Goal: Task Accomplishment & Management: Complete application form

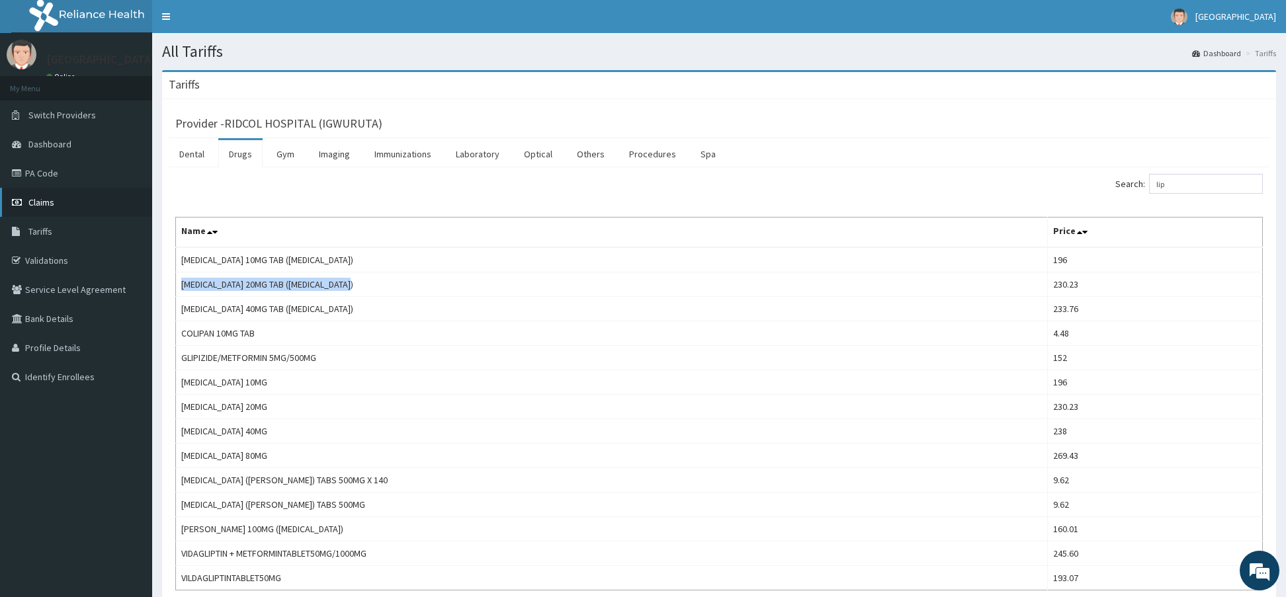
click at [65, 198] on link "Claims" at bounding box center [76, 202] width 152 height 29
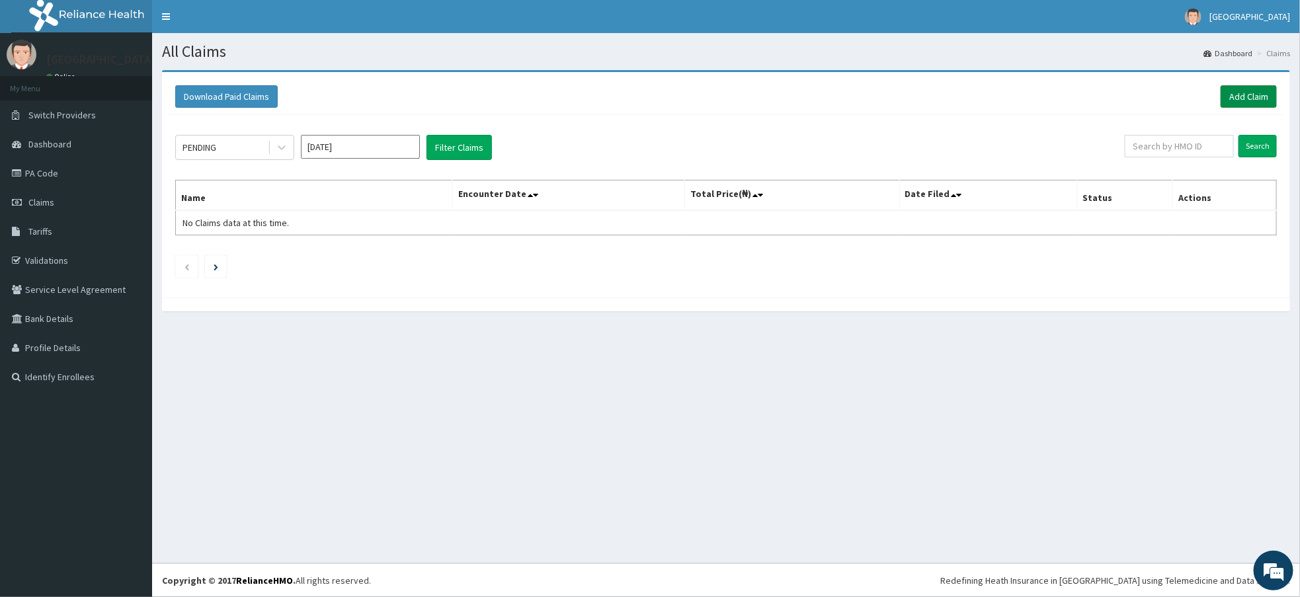
click at [1237, 96] on link "Add Claim" at bounding box center [1249, 96] width 56 height 22
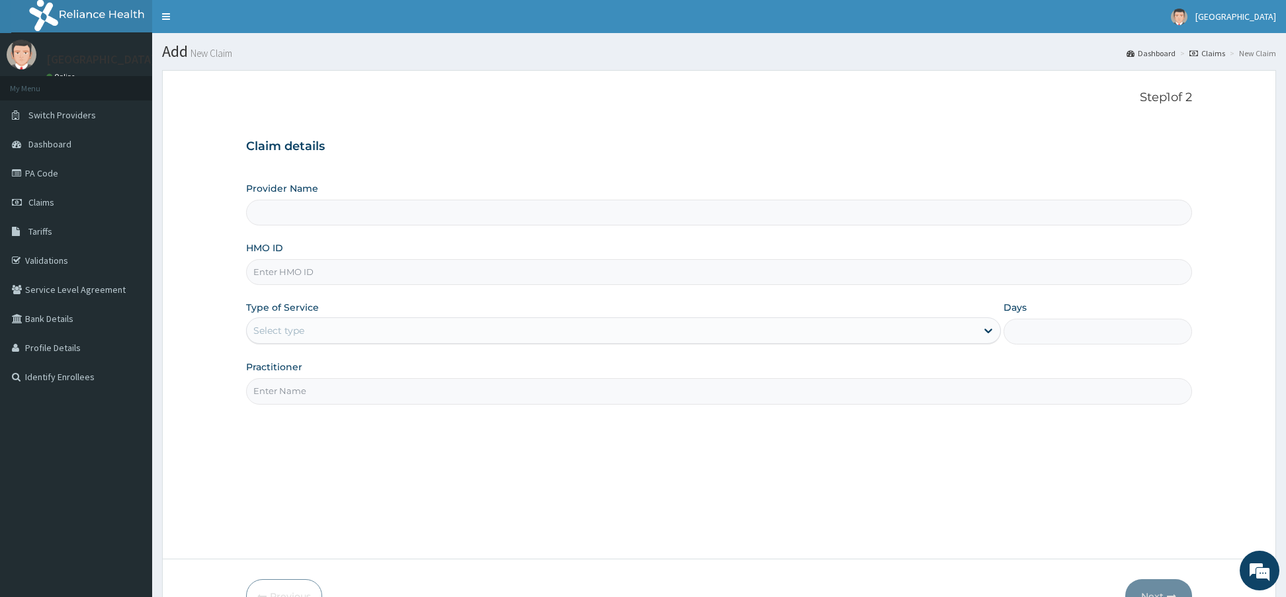
click at [323, 265] on input "HMO ID" at bounding box center [719, 272] width 946 height 26
type input "RIDCOL HOSPITAL (IGWURUTA)"
paste input "oas/10024/b"
type input "oas/10024/b"
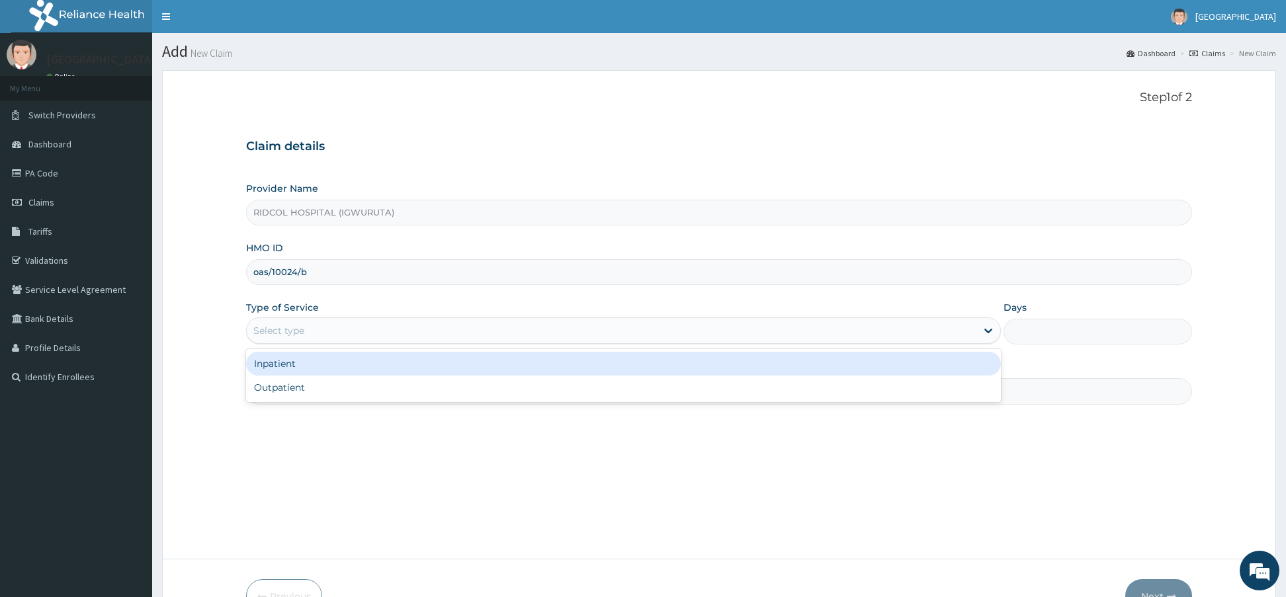
click at [294, 328] on div "Select type" at bounding box center [278, 330] width 51 height 13
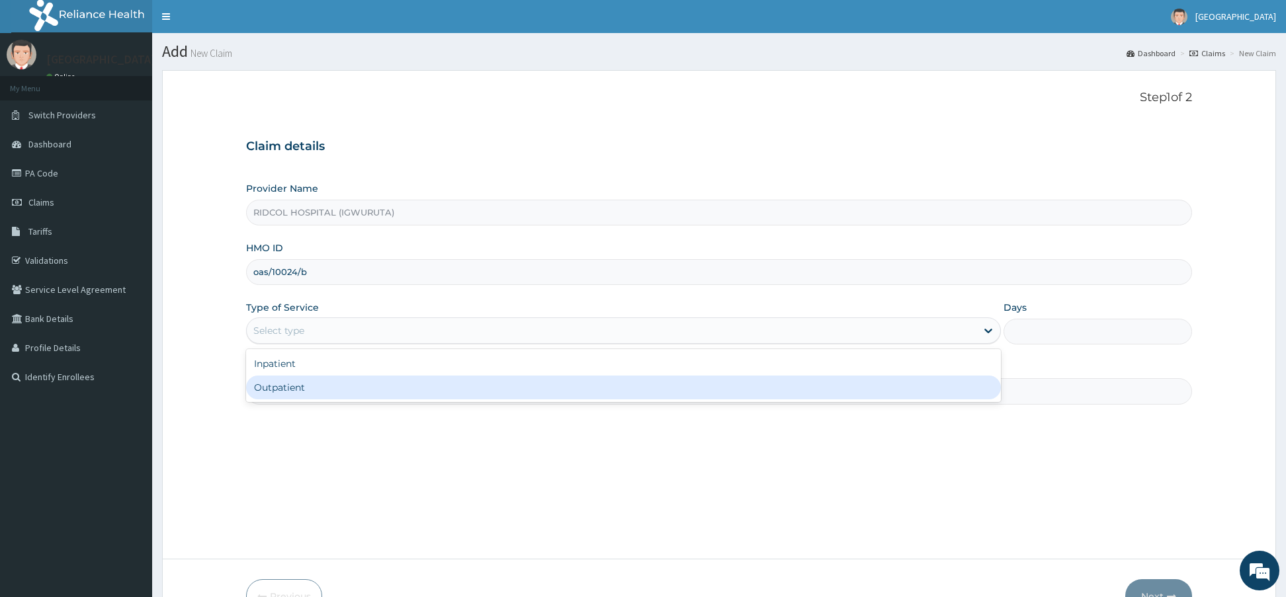
click at [302, 384] on div "Outpatient" at bounding box center [623, 388] width 755 height 24
type input "1"
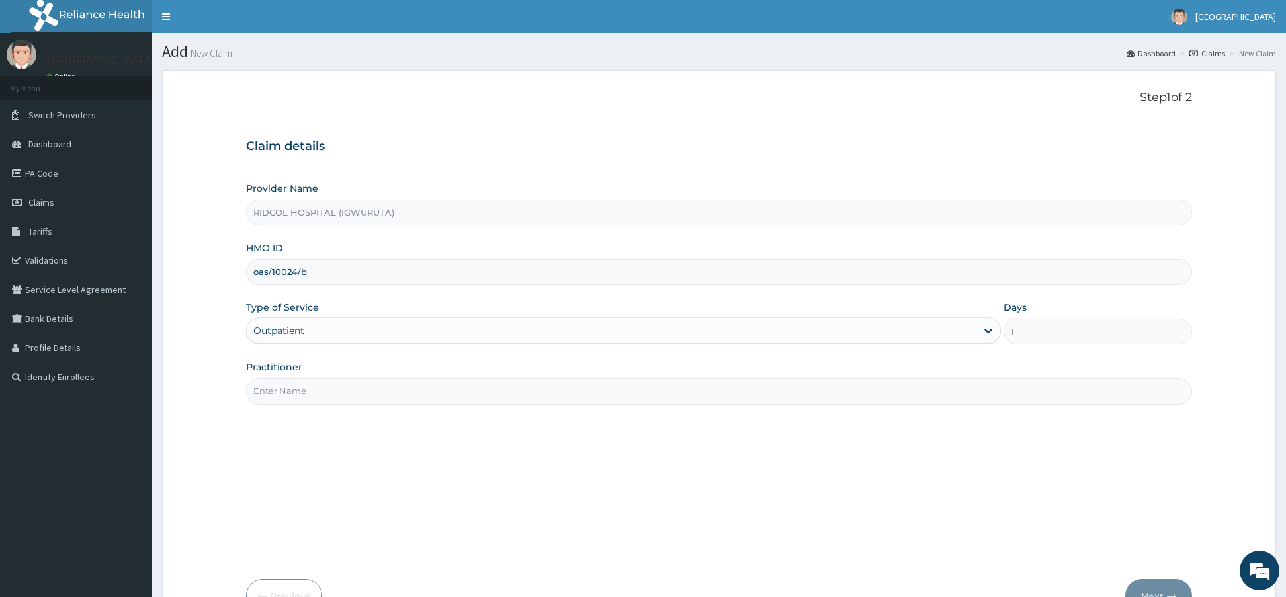
click at [280, 399] on input "Practitioner" at bounding box center [719, 391] width 946 height 26
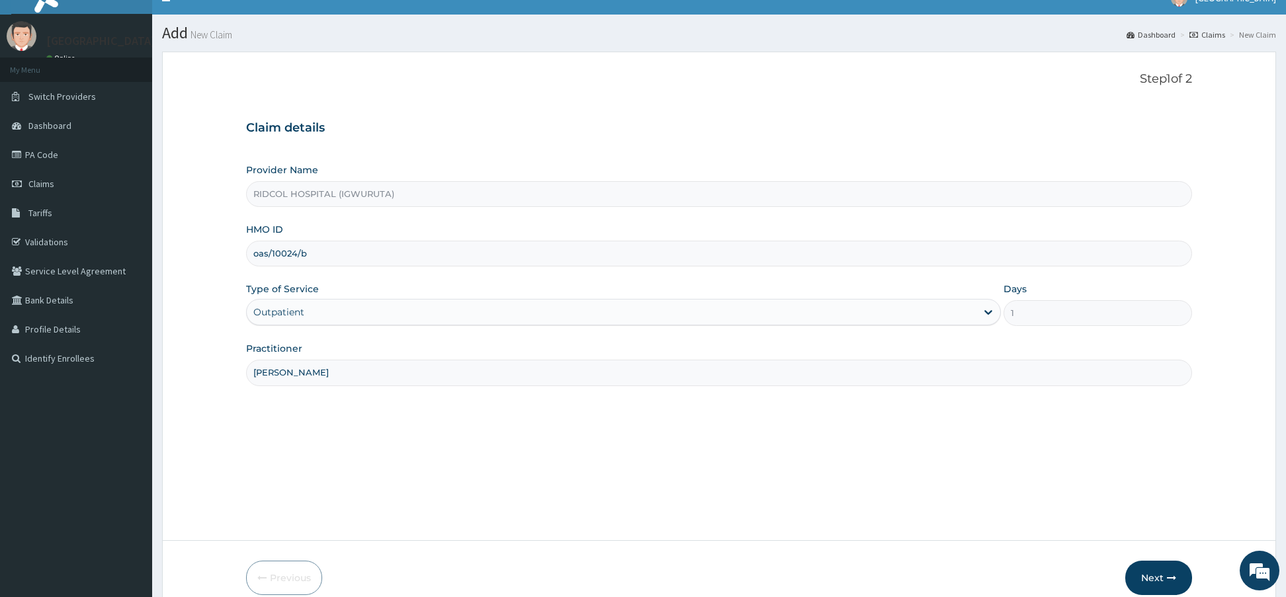
scroll to position [81, 0]
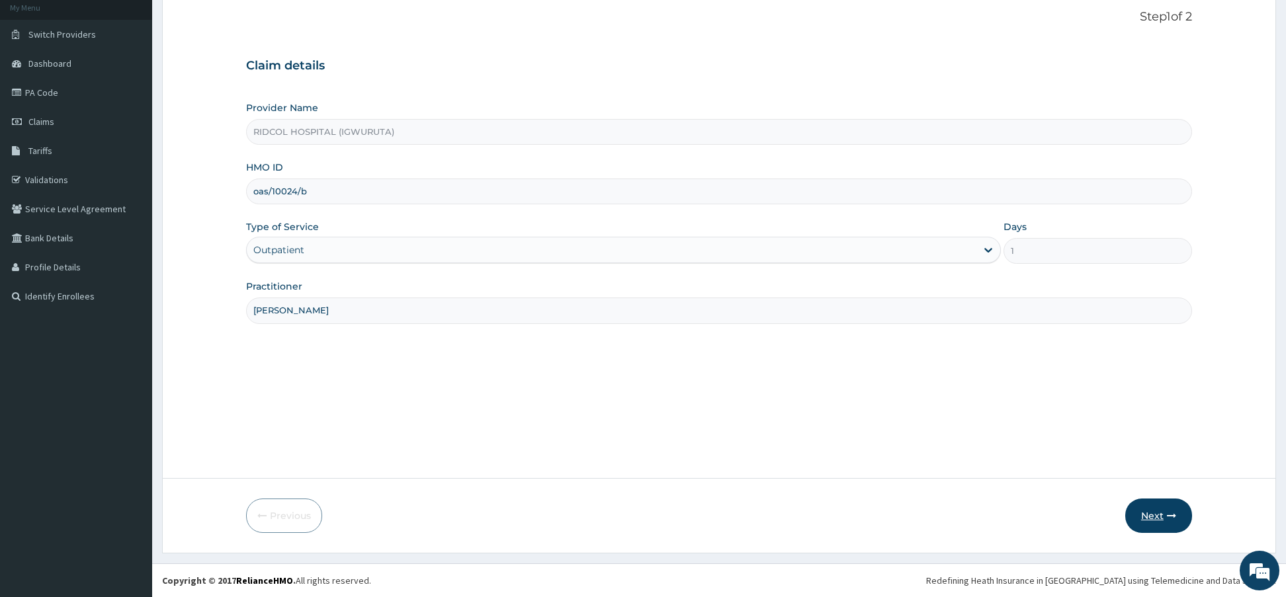
type input "DR ANDREW"
click at [1175, 514] on icon "button" at bounding box center [1171, 515] width 9 height 9
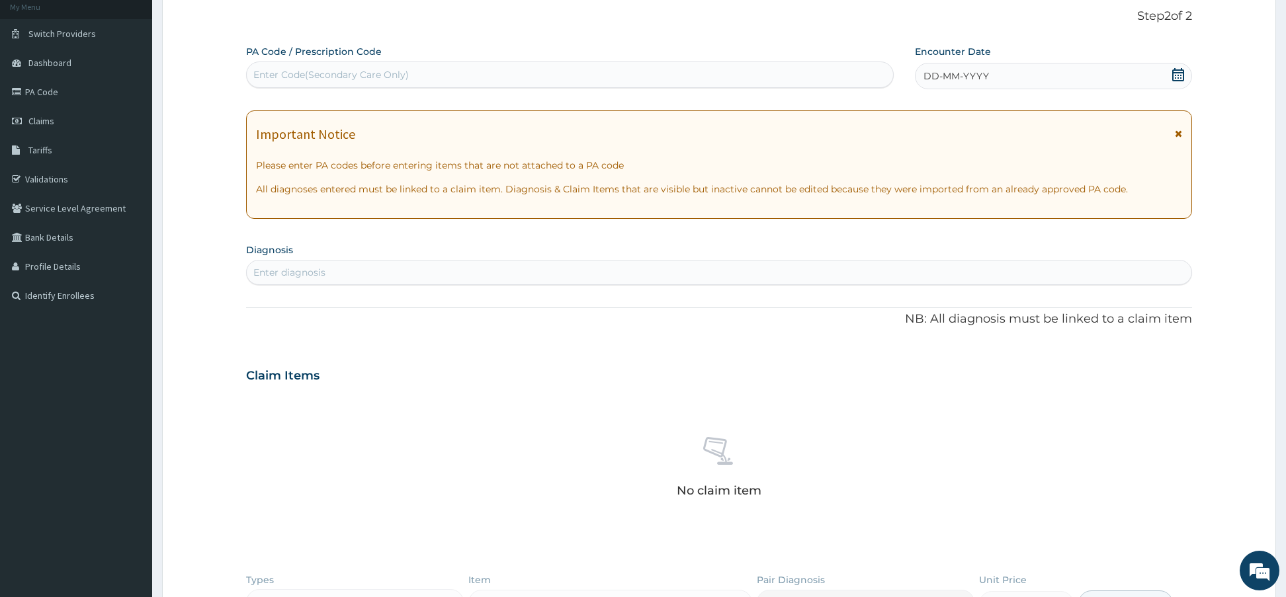
click at [399, 66] on div "Enter Code(Secondary Care Only)" at bounding box center [570, 74] width 646 height 21
paste input "PA/6F0E35"
type input "PA/6F0E35"
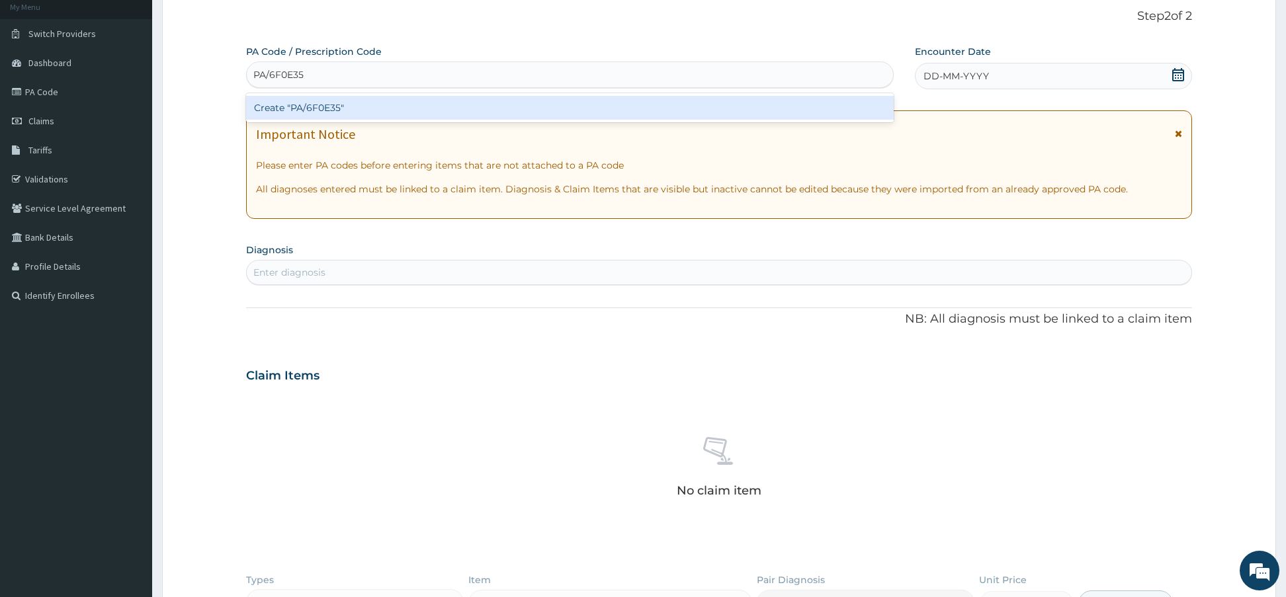
click at [388, 99] on div "Create "PA/6F0E35"" at bounding box center [569, 108] width 647 height 24
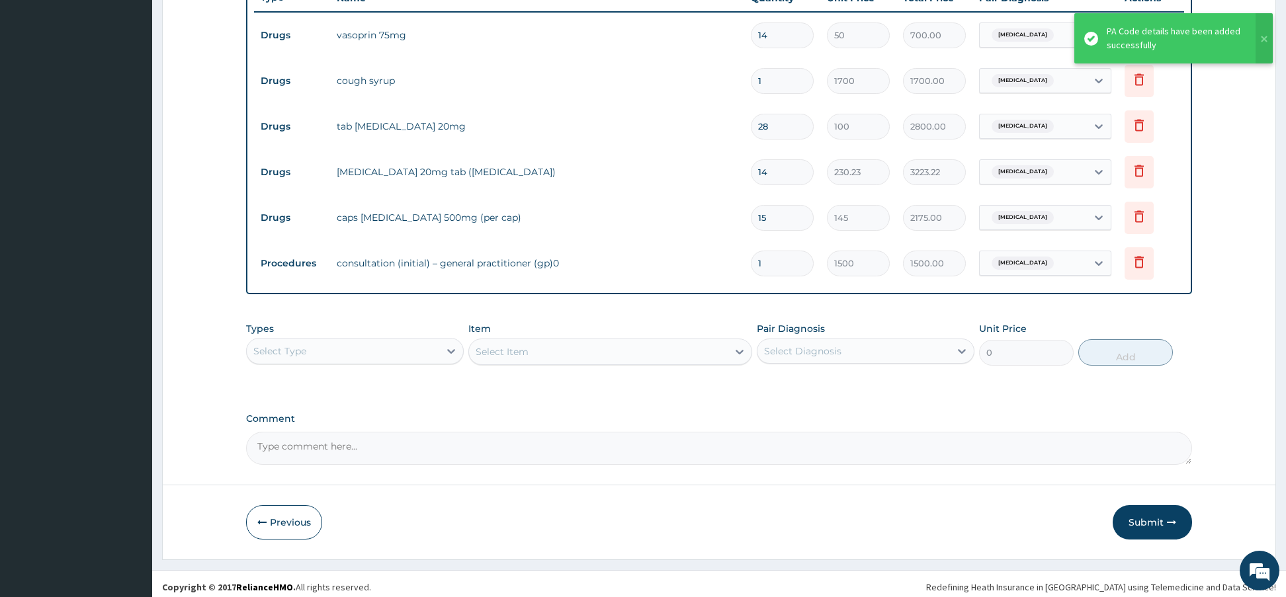
scroll to position [510, 0]
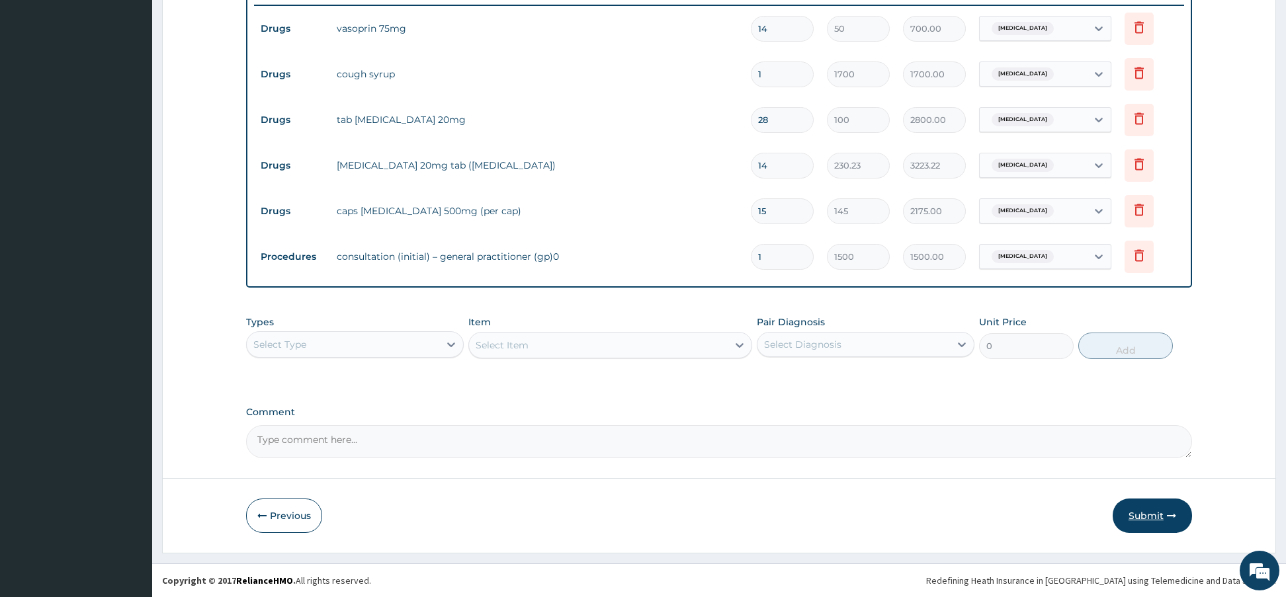
click at [1137, 506] on button "Submit" at bounding box center [1151, 516] width 79 height 34
